Goal: Find specific page/section: Find specific page/section

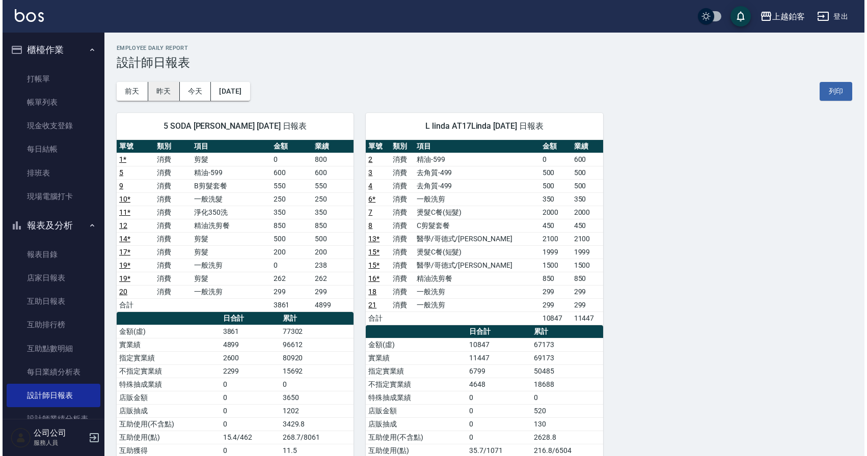
scroll to position [21, 0]
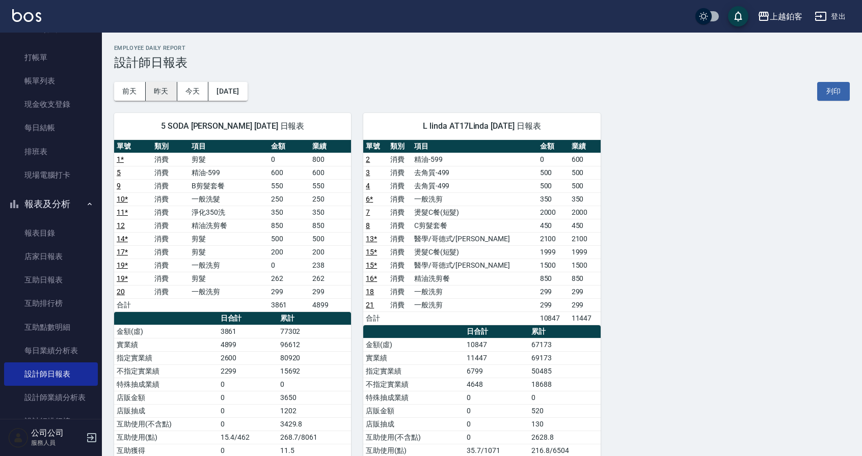
click at [166, 95] on button "昨天" at bounding box center [162, 91] width 32 height 19
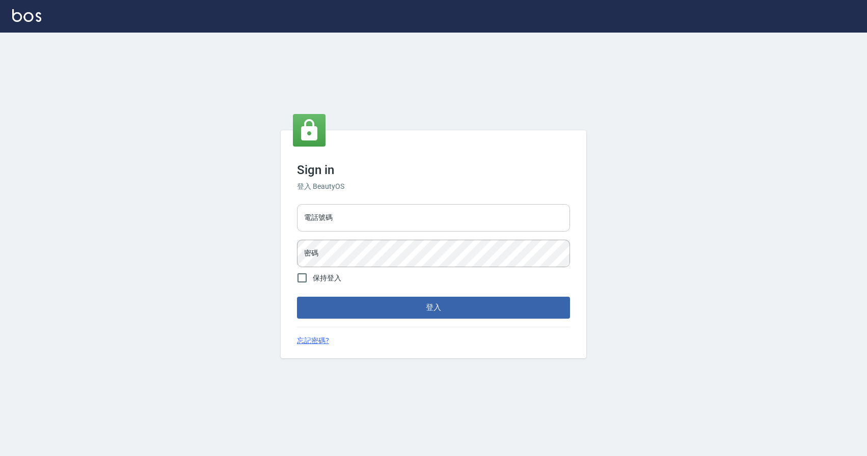
click at [357, 231] on input "電話號碼" at bounding box center [433, 218] width 273 height 28
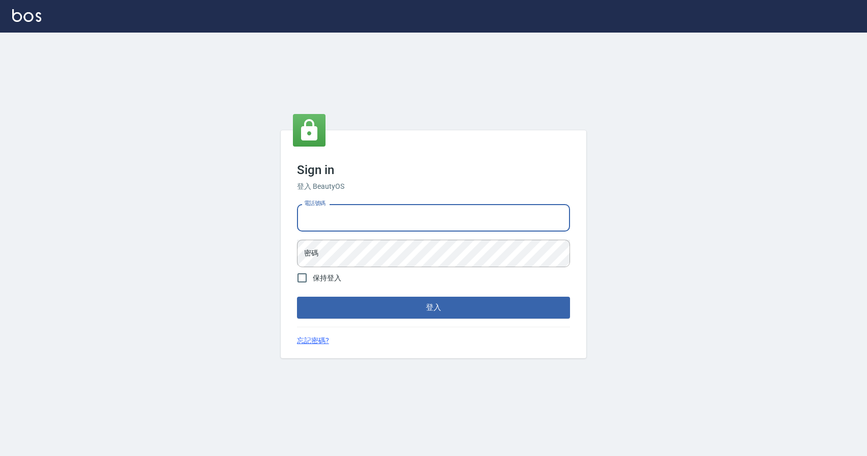
type input "0424526080"
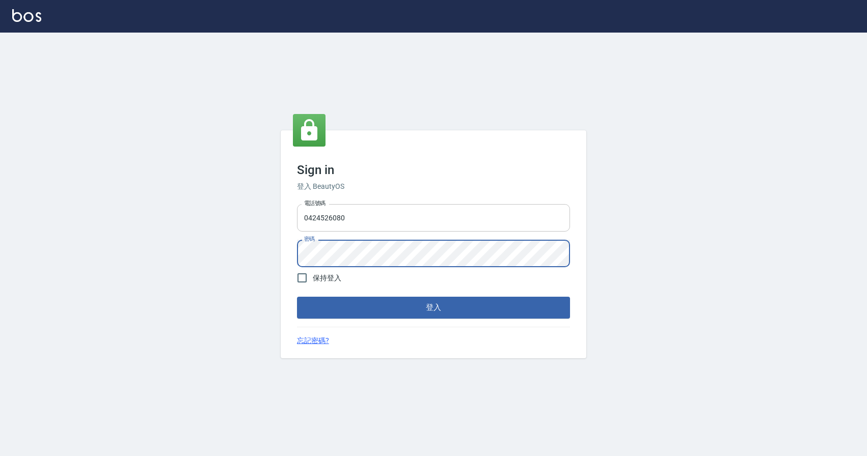
click at [297, 297] on button "登入" at bounding box center [433, 307] width 273 height 21
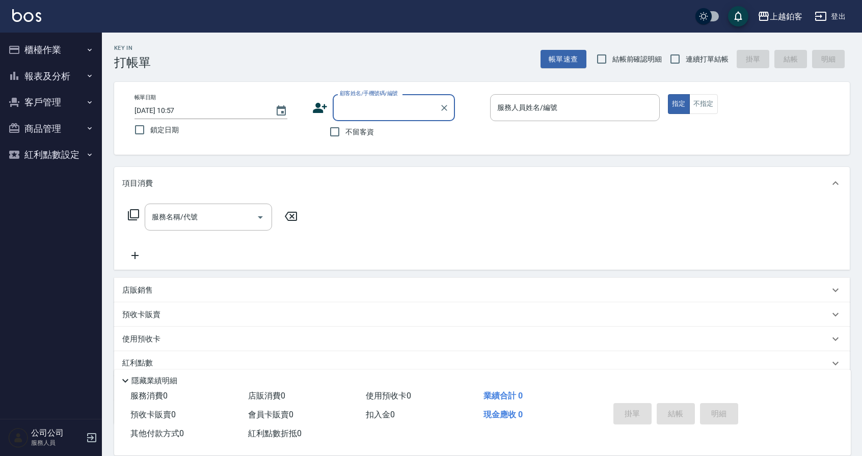
click at [27, 102] on button "客戶管理" at bounding box center [51, 102] width 94 height 26
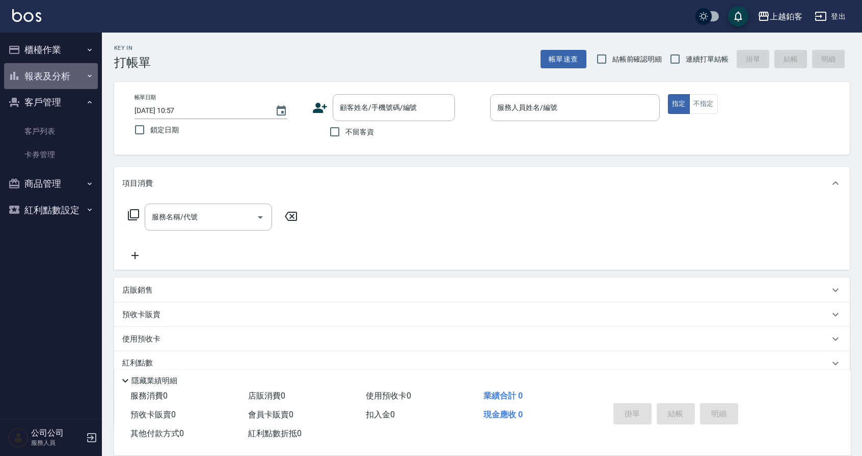
click at [41, 68] on button "報表及分析" at bounding box center [51, 76] width 94 height 26
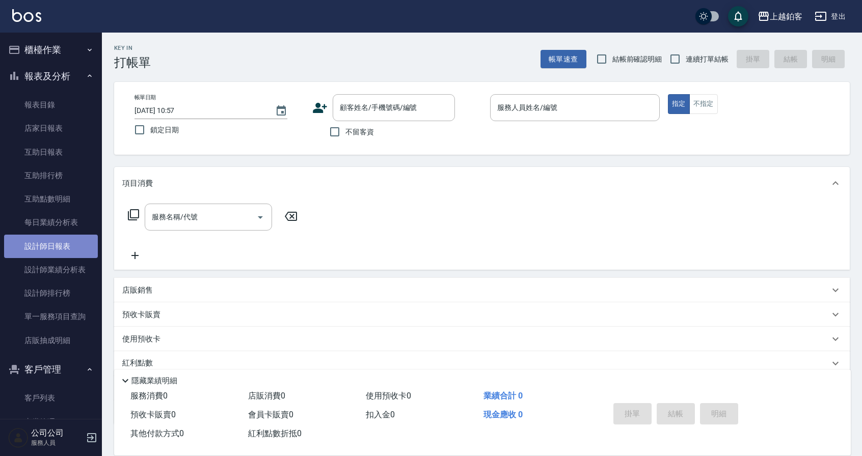
click at [55, 254] on link "設計師日報表" at bounding box center [51, 246] width 94 height 23
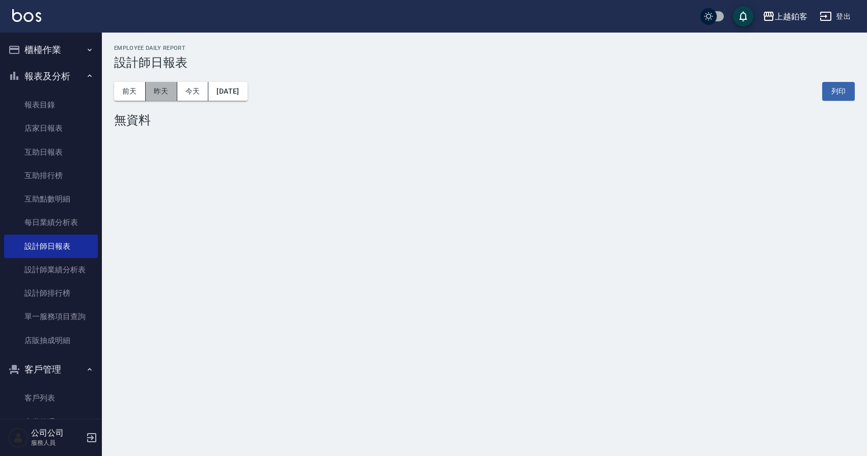
click at [159, 90] on button "昨天" at bounding box center [162, 91] width 32 height 19
